Goal: Use online tool/utility: Utilize a website feature to perform a specific function

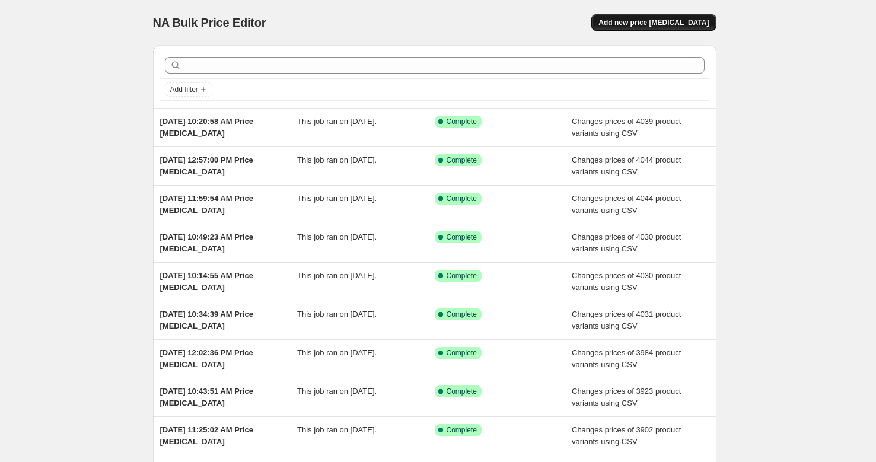
click at [661, 28] on button "Add new price [MEDICAL_DATA]" at bounding box center [653, 22] width 125 height 17
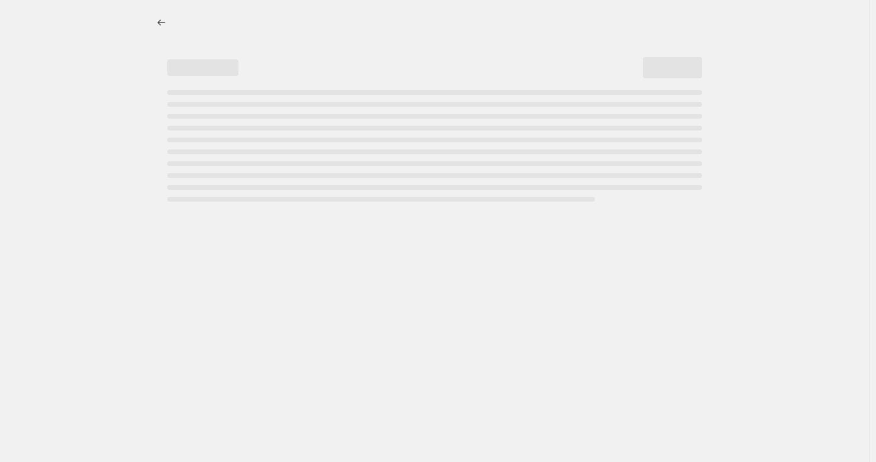
select select "percentage"
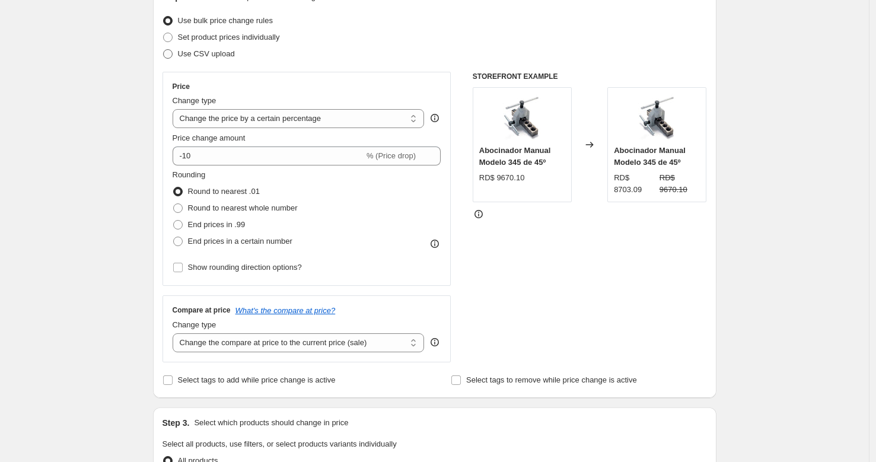
click at [205, 50] on span "Use CSV upload" at bounding box center [206, 53] width 57 height 9
click at [164, 50] on input "Use CSV upload" at bounding box center [163, 49] width 1 height 1
radio input "true"
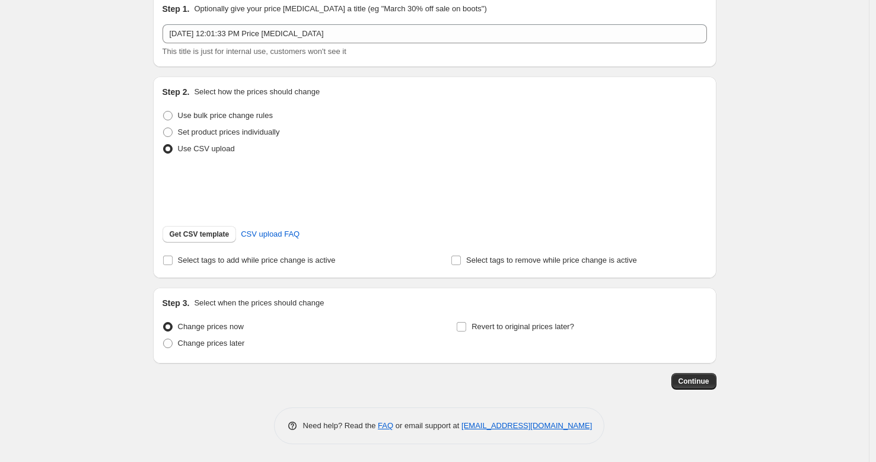
scroll to position [67, 0]
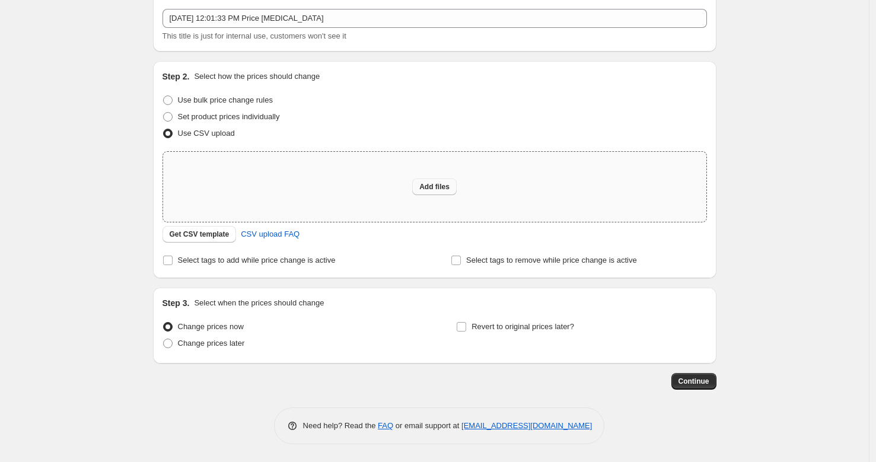
click at [434, 191] on button "Add files" at bounding box center [434, 187] width 44 height 17
type input "C:\fakepath\csv_template_user_32036.csv"
click at [421, 186] on button "Add files" at bounding box center [434, 187] width 44 height 17
type input "C:\fakepath\csv_template_user_32036.csv"
click at [431, 194] on button "Add files" at bounding box center [434, 187] width 44 height 17
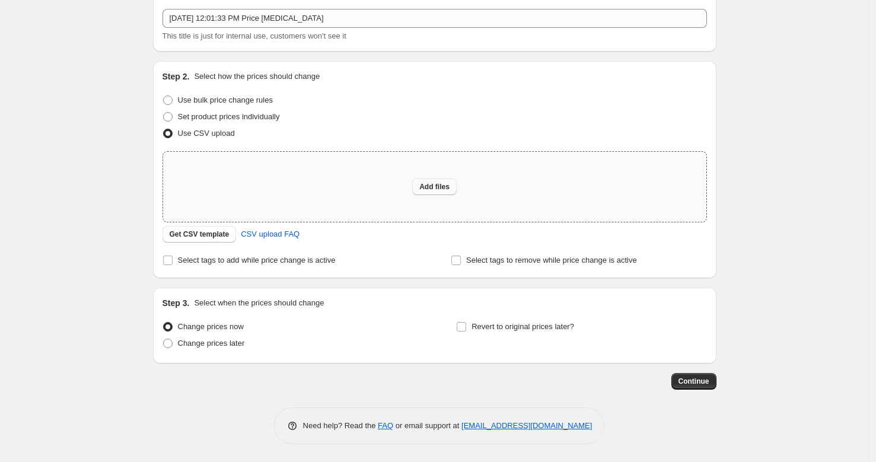
type input "C:\fakepath\Hoja de cálculo sin título - Hoja 1 (1).csv"
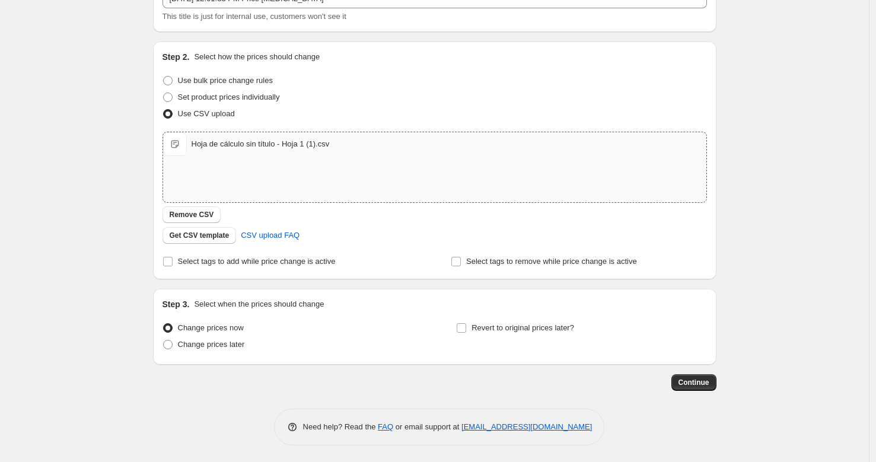
scroll to position [88, 0]
click at [692, 388] on button "Continue" at bounding box center [693, 381] width 45 height 17
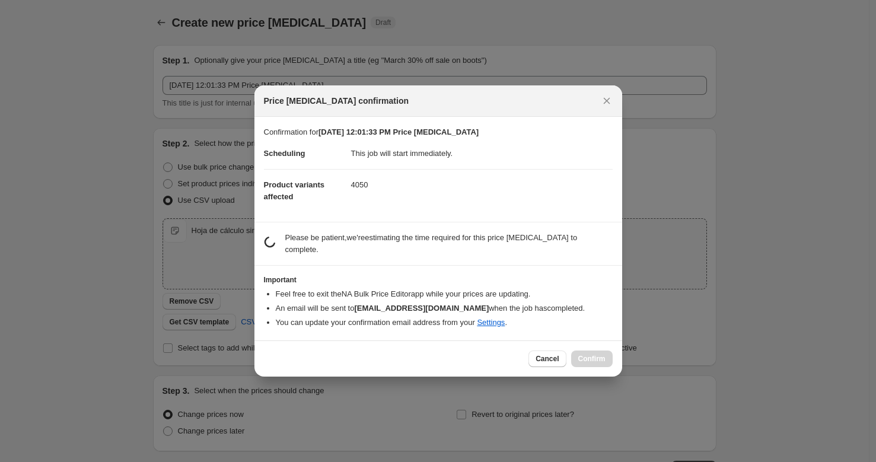
scroll to position [0, 0]
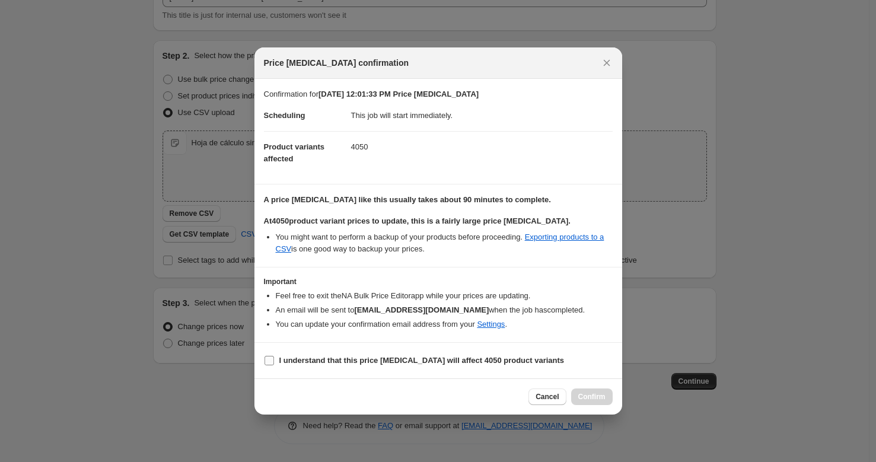
click at [384, 362] on b "I understand that this price [MEDICAL_DATA] will affect 4050 product variants" at bounding box center [421, 360] width 285 height 9
click at [274, 362] on input "I understand that this price [MEDICAL_DATA] will affect 4050 product variants" at bounding box center [269, 360] width 9 height 9
checkbox input "true"
click at [593, 396] on span "Confirm" at bounding box center [591, 396] width 27 height 9
